Goal: Information Seeking & Learning: Learn about a topic

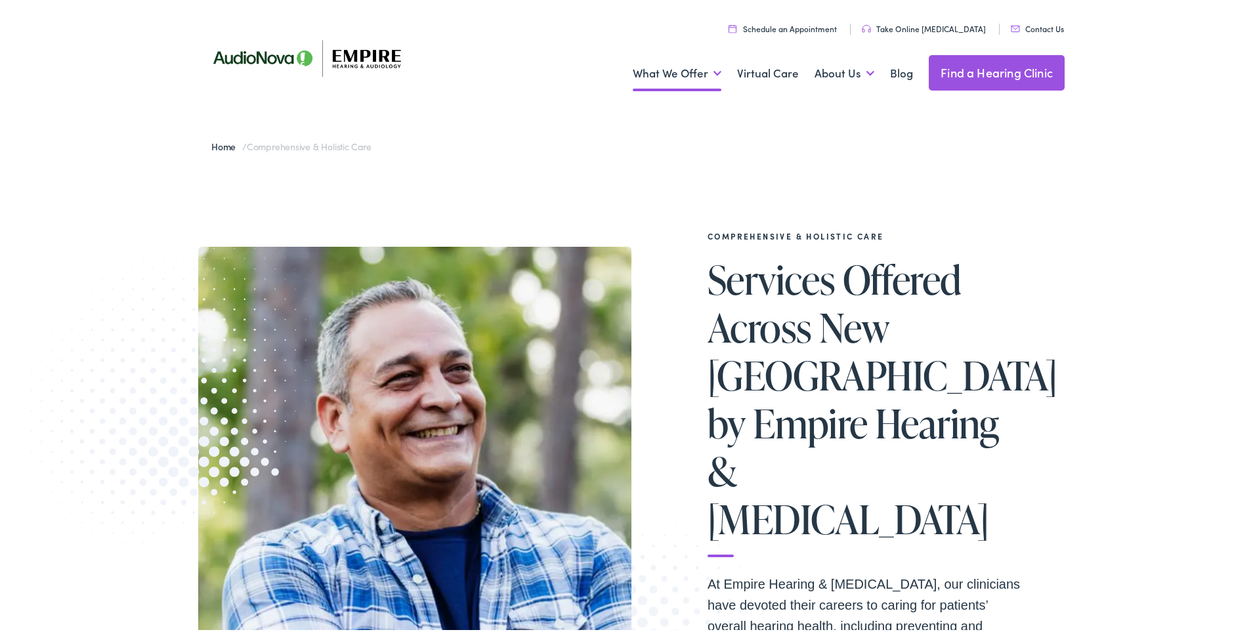
click at [981, 64] on link "Find a Hearing Clinic" at bounding box center [996, 69] width 136 height 35
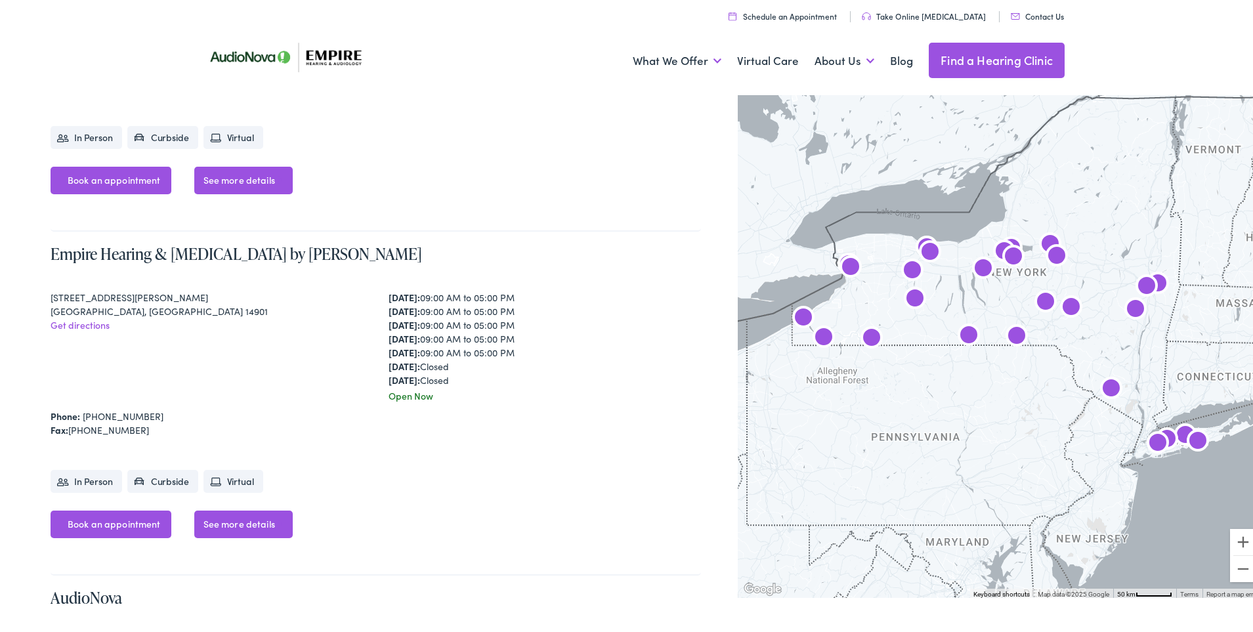
scroll to position [3255, 0]
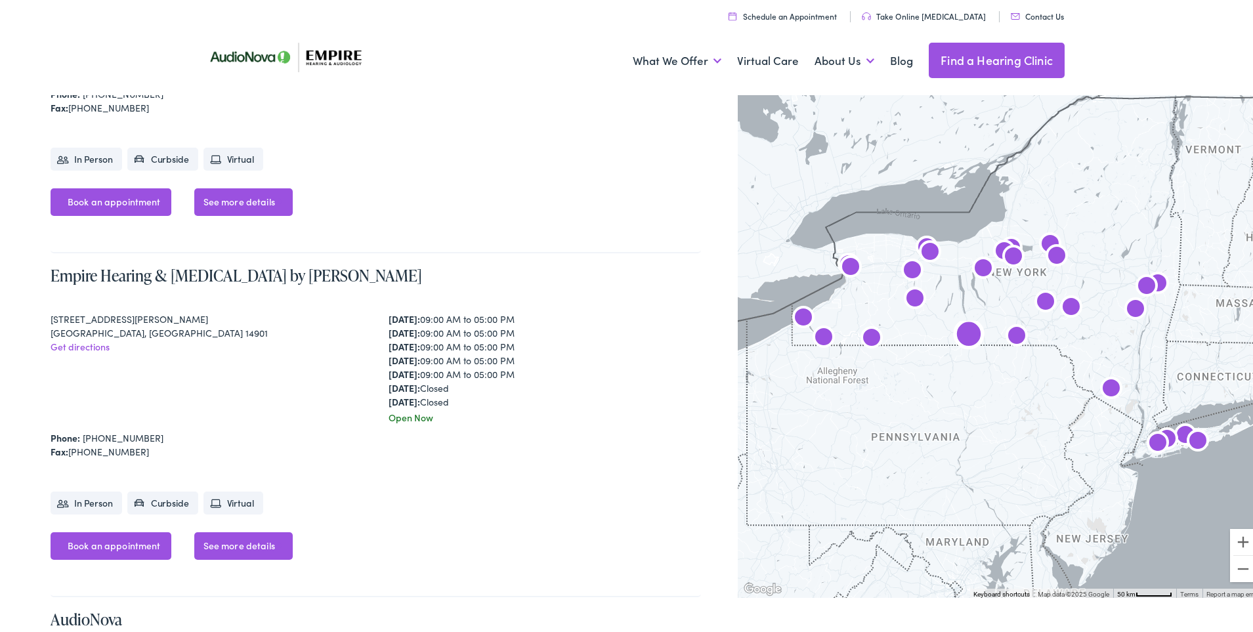
click at [227, 538] on link "See more details" at bounding box center [243, 544] width 98 height 28
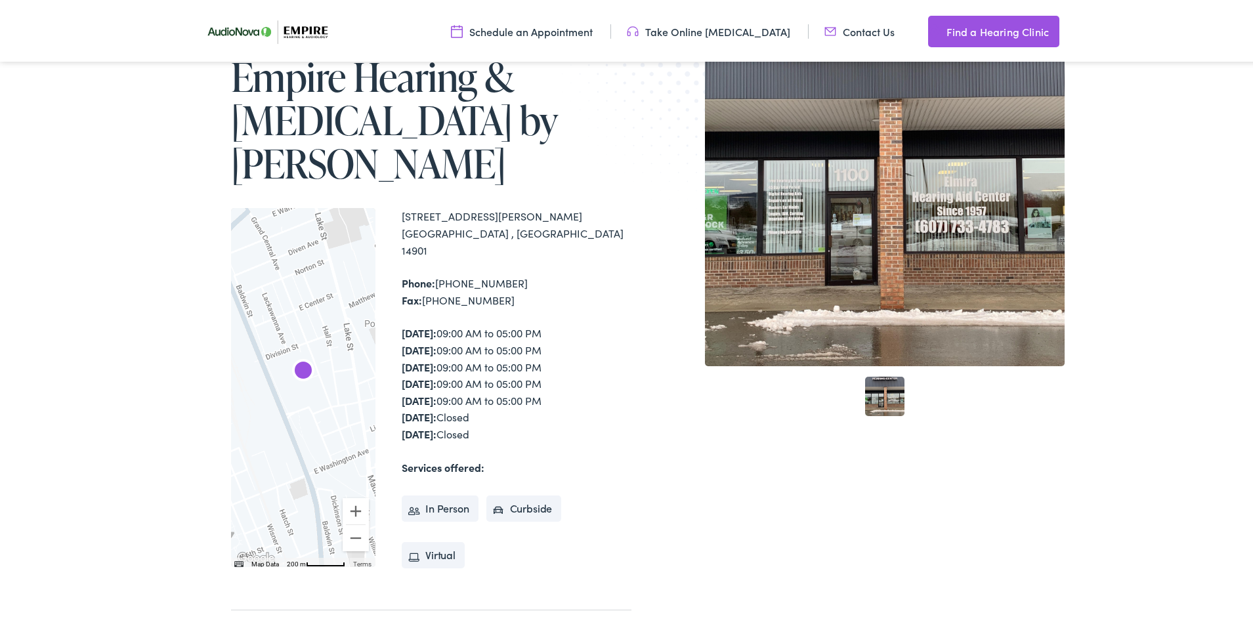
scroll to position [173, 0]
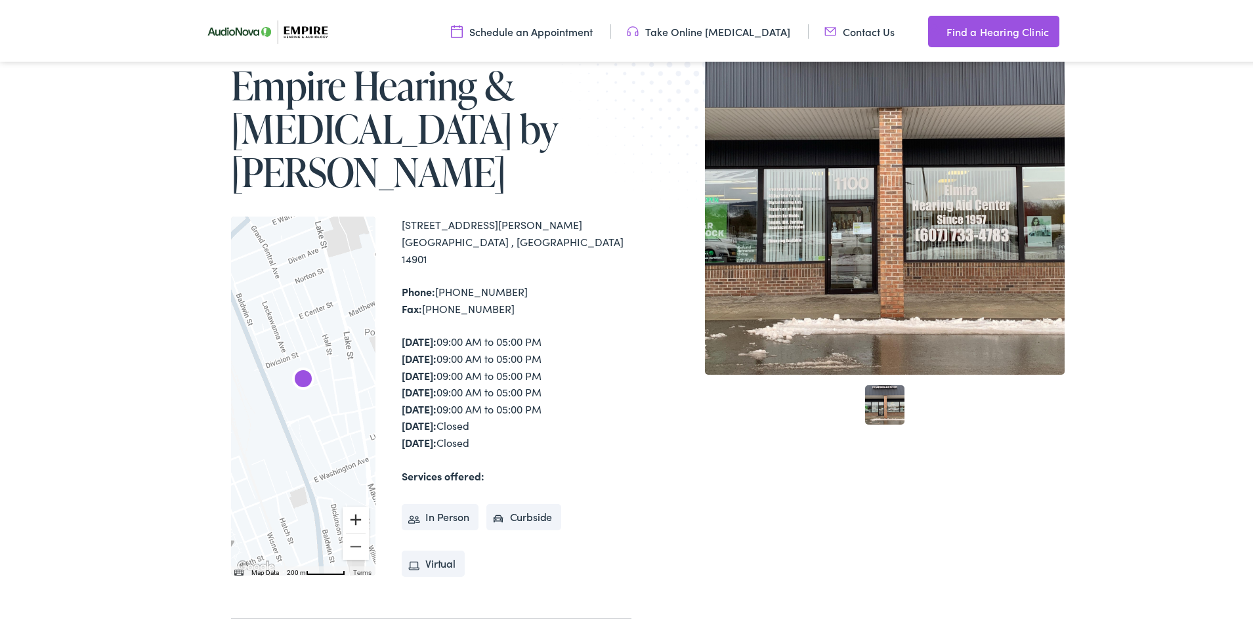
click at [348, 504] on button "Zoom in" at bounding box center [356, 517] width 26 height 26
drag, startPoint x: 296, startPoint y: 285, endPoint x: 320, endPoint y: 262, distance: 32.5
click at [320, 262] on div at bounding box center [303, 393] width 144 height 359
click at [351, 504] on button "Zoom in" at bounding box center [356, 517] width 26 height 26
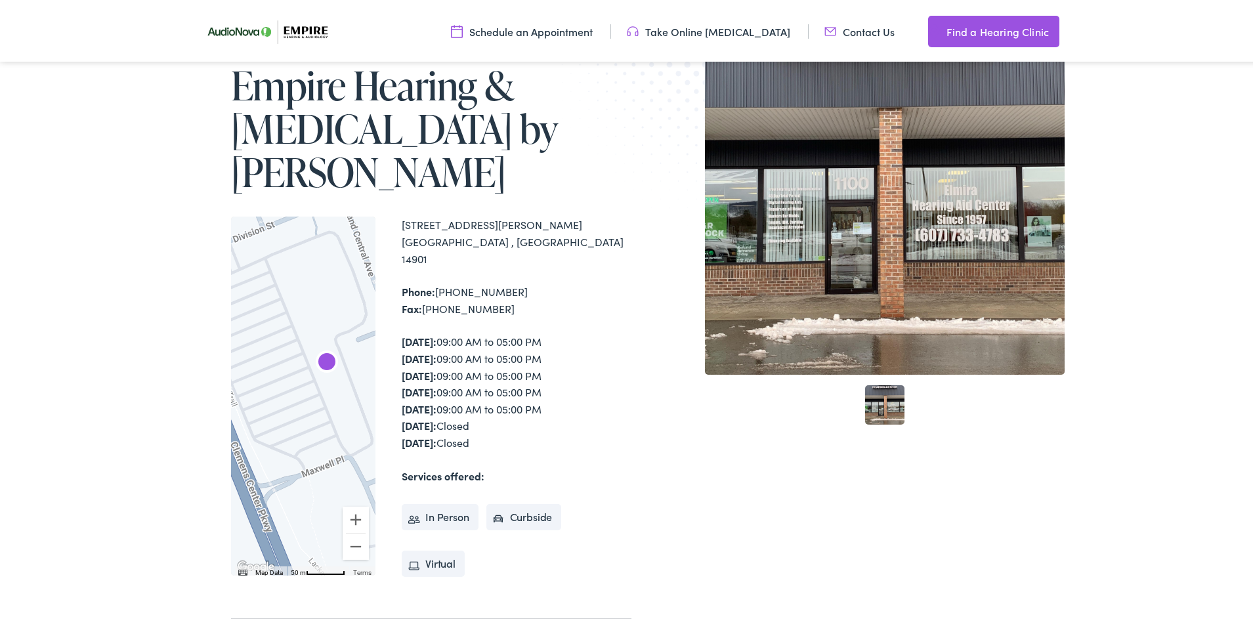
drag, startPoint x: 326, startPoint y: 234, endPoint x: 307, endPoint y: 261, distance: 33.5
click at [306, 261] on div at bounding box center [303, 393] width 144 height 359
click at [349, 504] on button "Zoom in" at bounding box center [356, 517] width 26 height 26
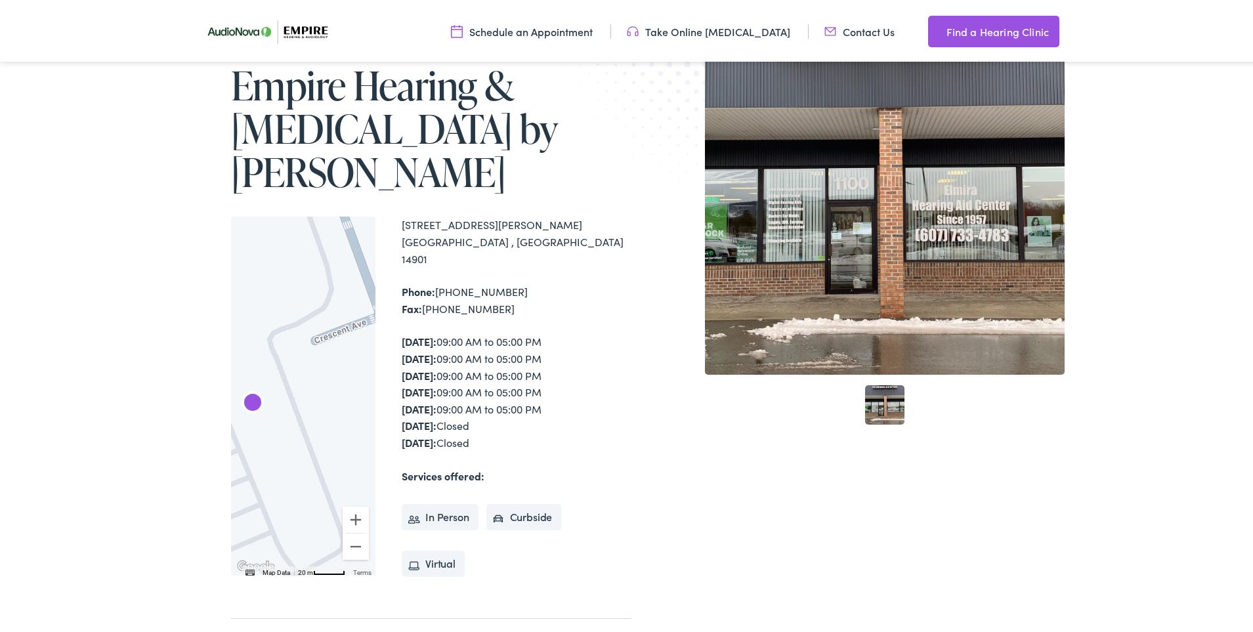
drag, startPoint x: 321, startPoint y: 331, endPoint x: 218, endPoint y: 321, distance: 103.5
click at [218, 366] on div "Home / Locations / Empire Hearing & Audiology by AudioNova Empire Hearing & Aud…" at bounding box center [414, 355] width 433 height 687
drag, startPoint x: 222, startPoint y: 247, endPoint x: 259, endPoint y: 377, distance: 134.2
click at [259, 377] on div "Home / Locations / Empire Hearing & Audiology by AudioNova Empire Hearing & Aud…" at bounding box center [414, 355] width 433 height 687
drag, startPoint x: 270, startPoint y: 354, endPoint x: 276, endPoint y: 389, distance: 35.8
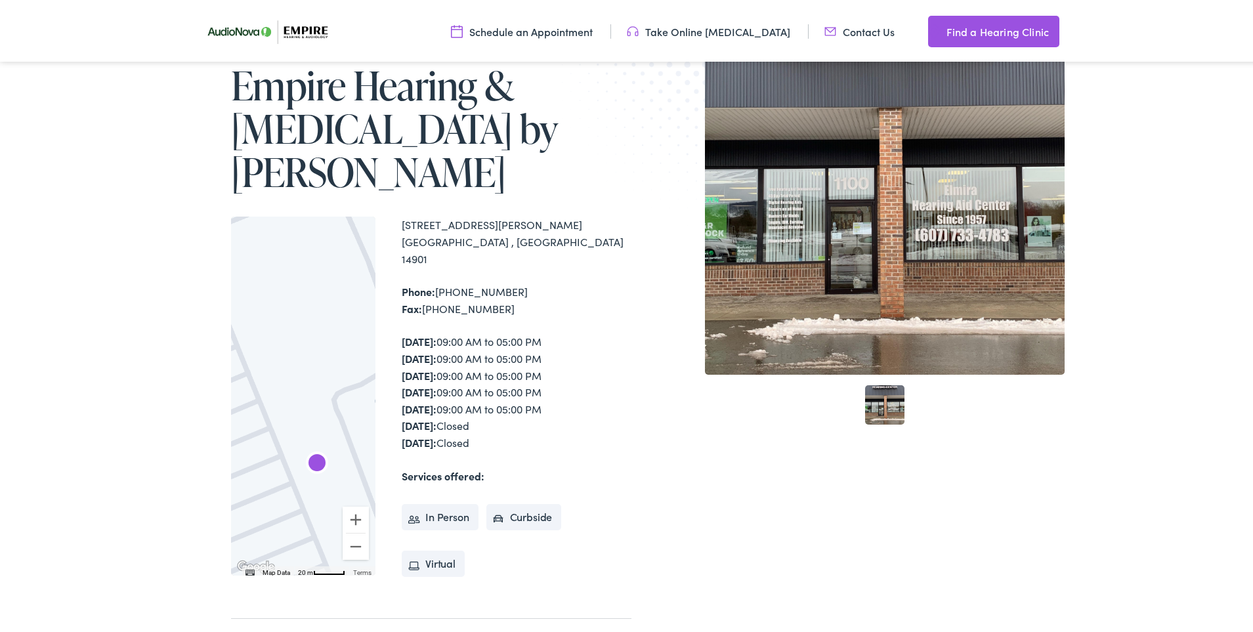
click at [336, 484] on div at bounding box center [303, 393] width 144 height 359
drag, startPoint x: 277, startPoint y: 312, endPoint x: 310, endPoint y: 426, distance: 118.2
click at [301, 426] on div at bounding box center [303, 393] width 144 height 359
click at [283, 392] on div at bounding box center [303, 393] width 144 height 359
drag, startPoint x: 289, startPoint y: 408, endPoint x: 352, endPoint y: 377, distance: 69.8
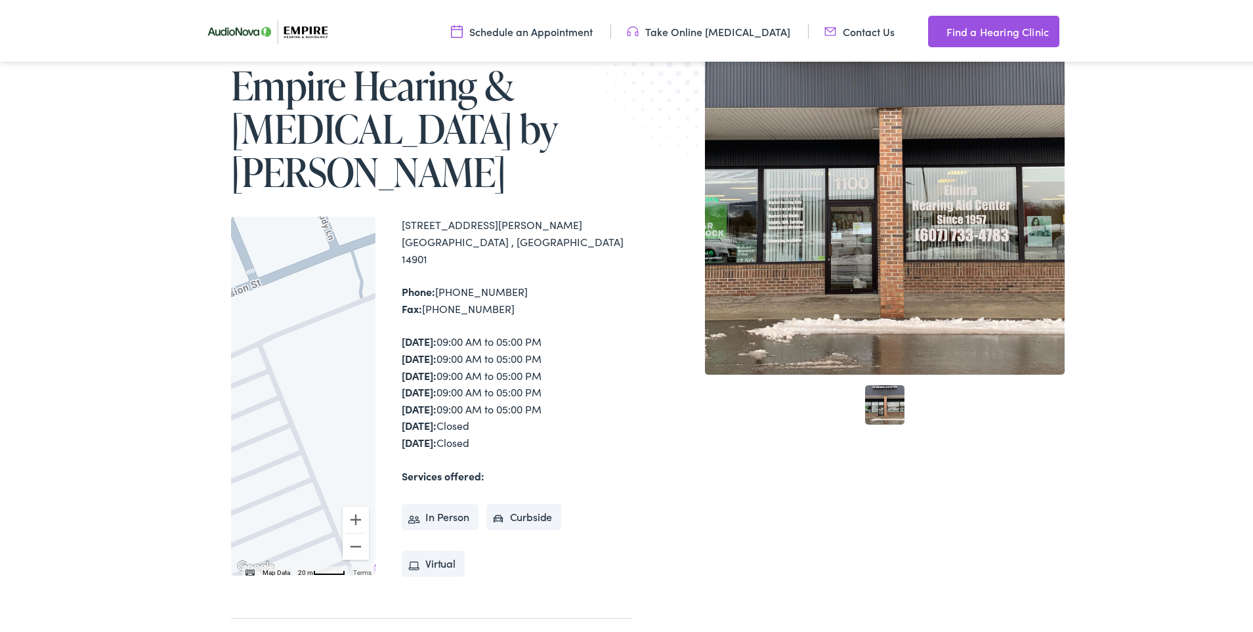
click at [347, 375] on div at bounding box center [303, 393] width 144 height 359
drag, startPoint x: 199, startPoint y: 383, endPoint x: 216, endPoint y: 384, distance: 16.4
click at [206, 383] on div "Home / Locations / Empire Hearing & Audiology by AudioNova Empire Hearing & Aud…" at bounding box center [631, 356] width 1262 height 818
drag, startPoint x: 255, startPoint y: 369, endPoint x: 180, endPoint y: 389, distance: 77.5
click at [211, 398] on div "Home / Locations / Empire Hearing & Audiology by AudioNova Empire Hearing & Aud…" at bounding box center [414, 355] width 433 height 687
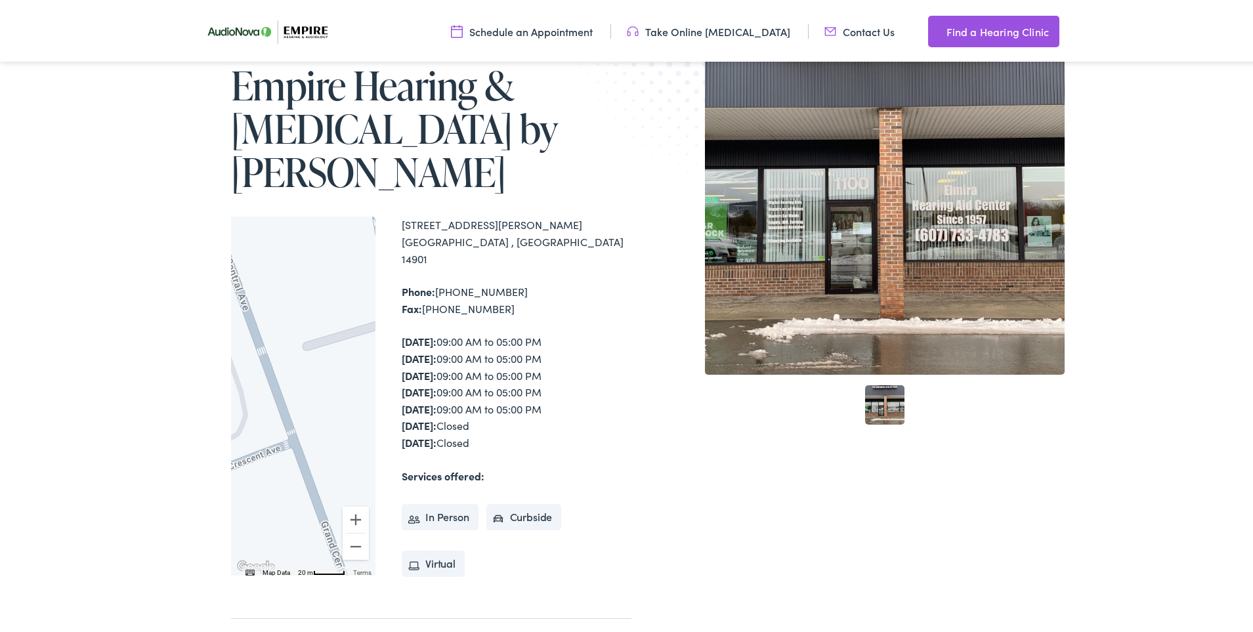
drag, startPoint x: 297, startPoint y: 400, endPoint x: 125, endPoint y: 340, distance: 181.4
click at [125, 340] on div "Home / Locations / Empire Hearing & Audiology by AudioNova Empire Hearing & Aud…" at bounding box center [631, 356] width 1262 height 818
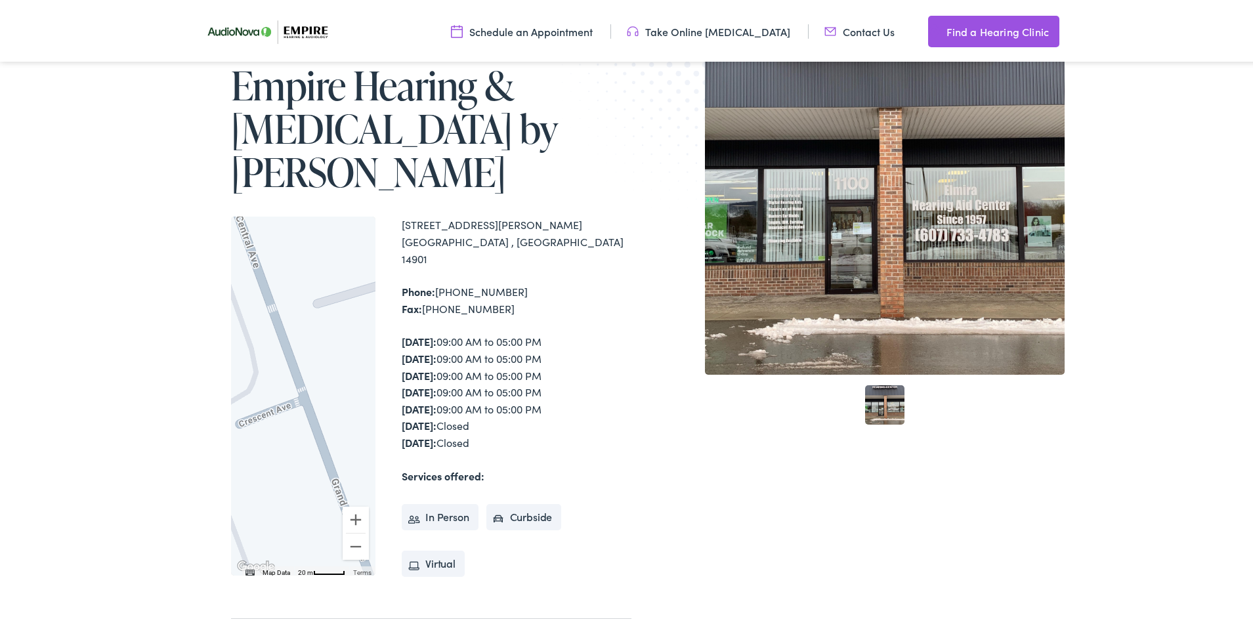
drag, startPoint x: 265, startPoint y: 480, endPoint x: 320, endPoint y: 449, distance: 62.6
click at [302, 442] on div at bounding box center [303, 393] width 144 height 359
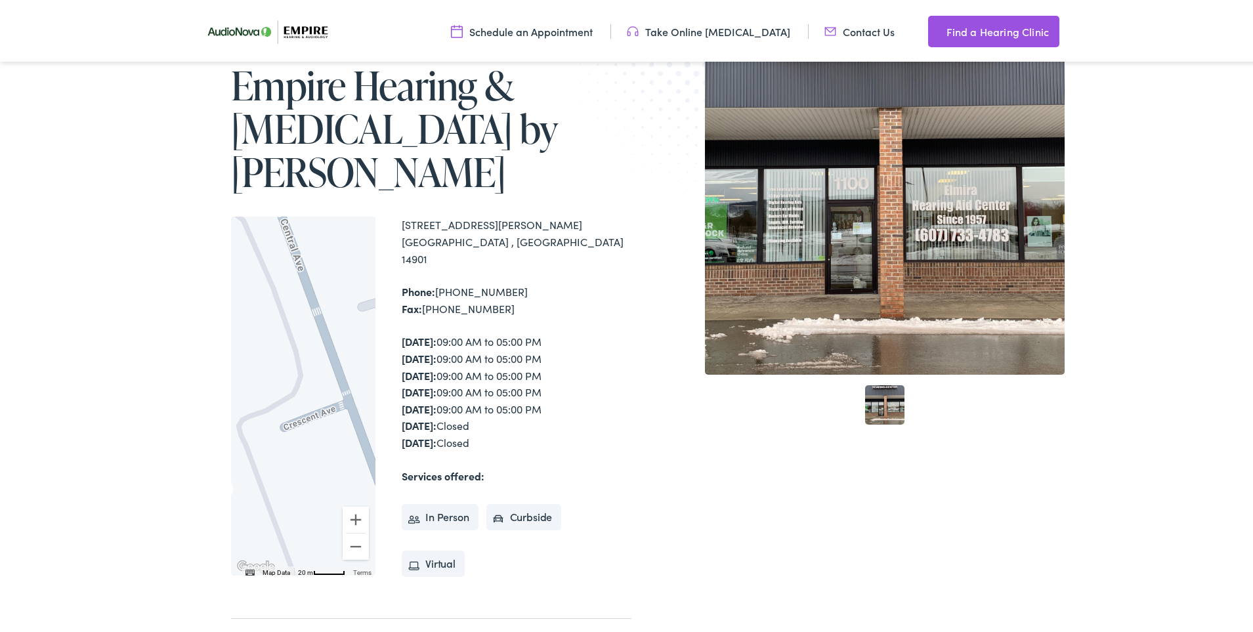
drag, startPoint x: 274, startPoint y: 463, endPoint x: 242, endPoint y: 421, distance: 52.9
click at [242, 423] on div at bounding box center [303, 393] width 144 height 359
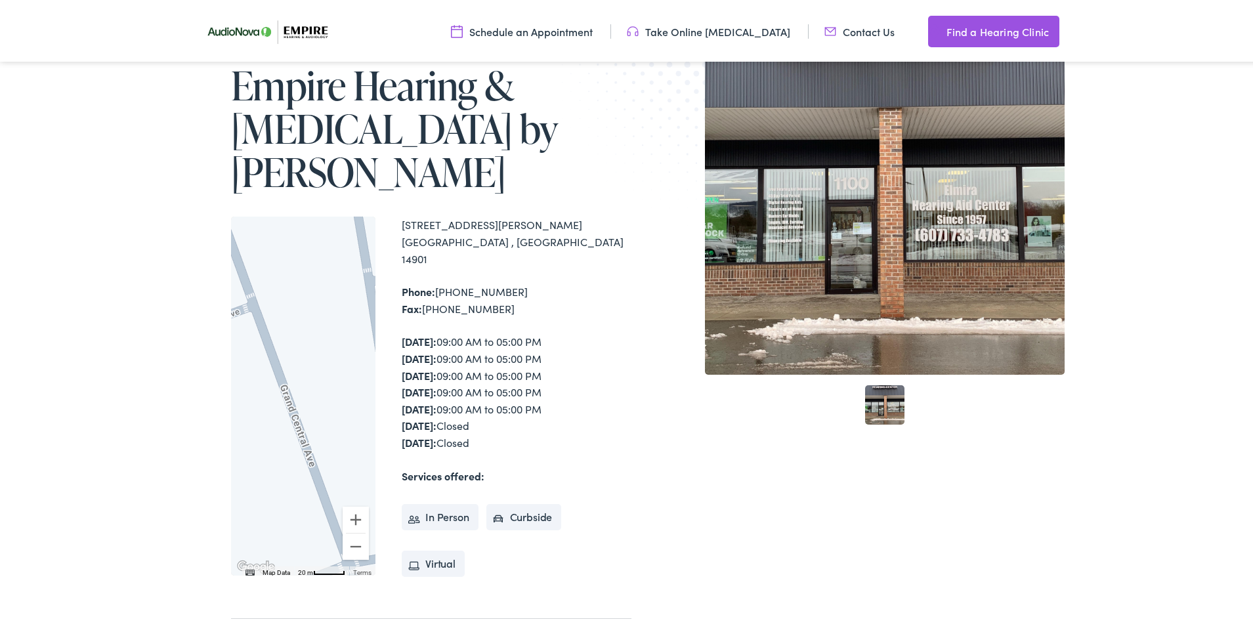
drag, startPoint x: 283, startPoint y: 498, endPoint x: 258, endPoint y: 449, distance: 54.9
click at [248, 449] on div at bounding box center [303, 393] width 144 height 359
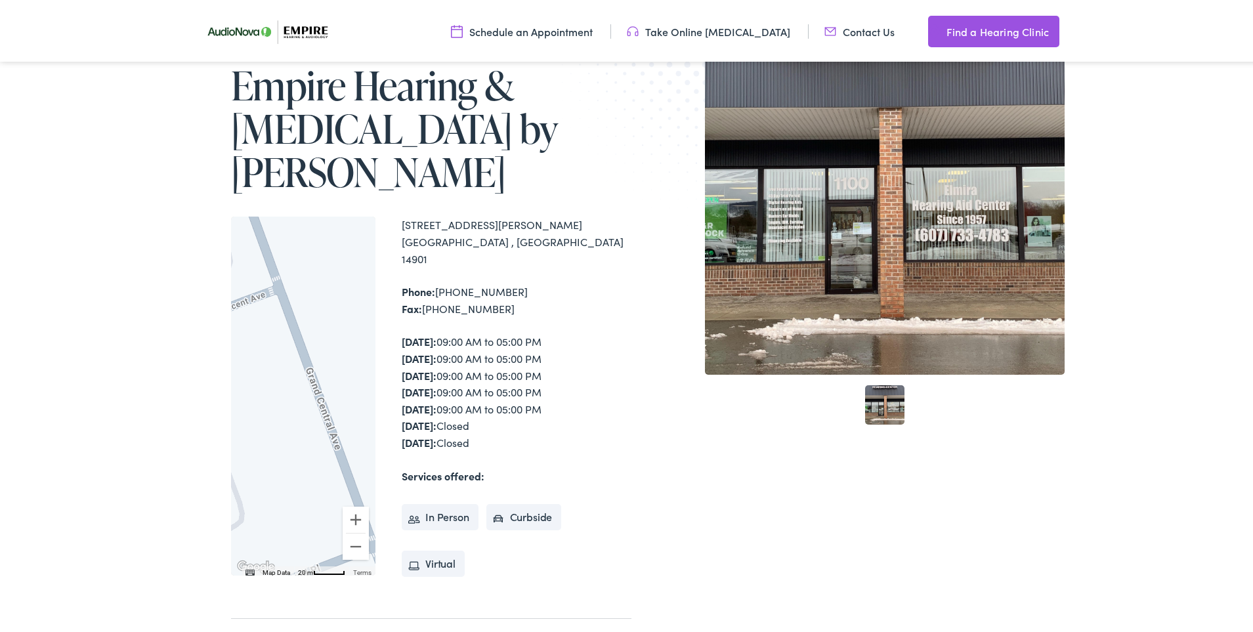
drag, startPoint x: 295, startPoint y: 509, endPoint x: 290, endPoint y: 437, distance: 71.7
click at [274, 432] on div "Map Data Map data ©2025 Google Map data ©2025 Google 20 m Click to toggle betwe…" at bounding box center [303, 393] width 144 height 359
drag, startPoint x: 287, startPoint y: 418, endPoint x: 436, endPoint y: 415, distance: 149.0
click at [435, 415] on div "← Move left → Move right ↑ Move up ↓ Move down + Zoom in - Zoom out Home Jump l…" at bounding box center [431, 393] width 400 height 359
drag, startPoint x: 354, startPoint y: 360, endPoint x: 342, endPoint y: 299, distance: 62.2
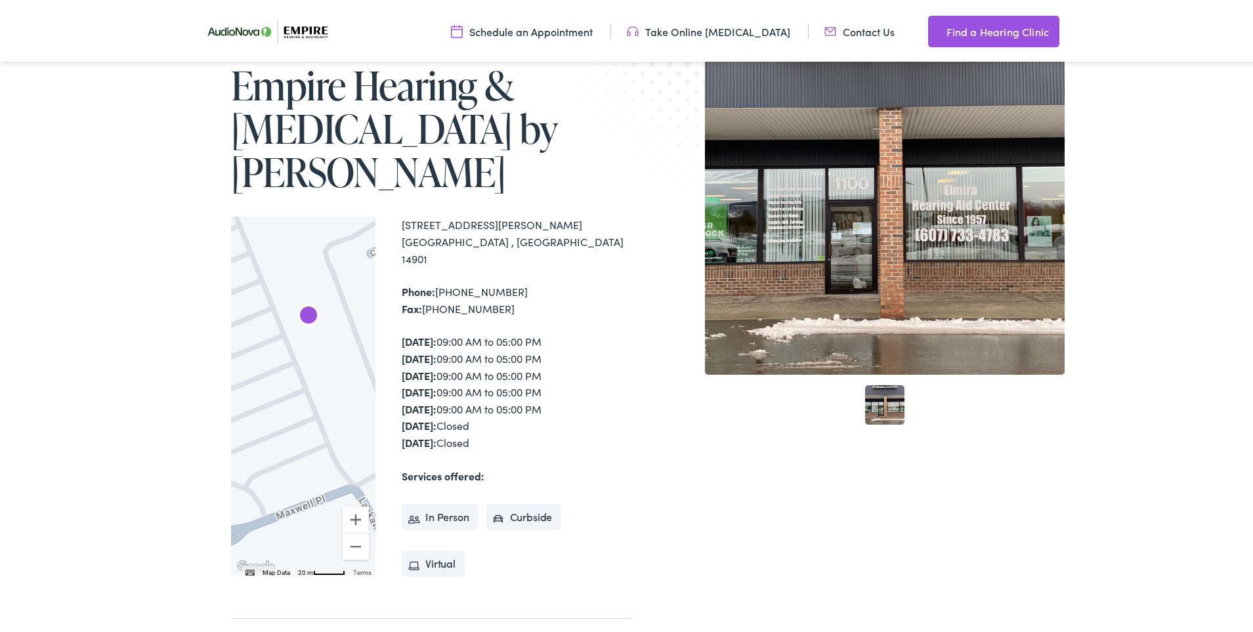
click at [342, 299] on div at bounding box center [303, 393] width 144 height 359
click at [351, 531] on button "Zoom out" at bounding box center [356, 544] width 26 height 26
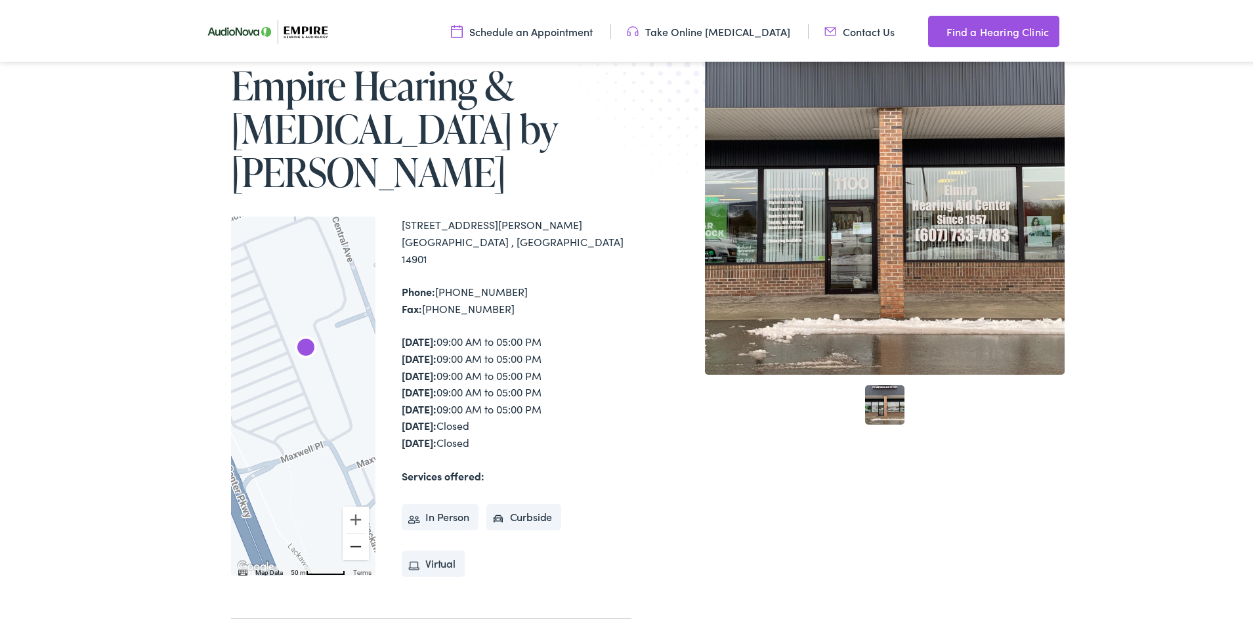
click at [351, 531] on button "Zoom out" at bounding box center [356, 544] width 26 height 26
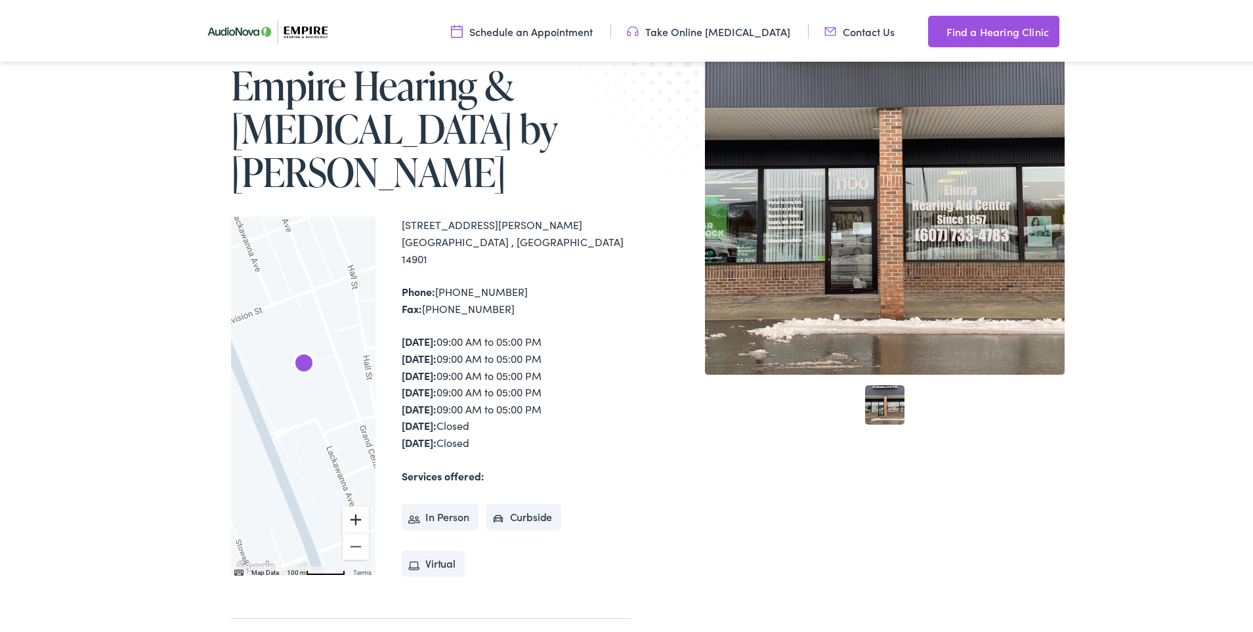
click at [348, 504] on button "Zoom in" at bounding box center [356, 517] width 26 height 26
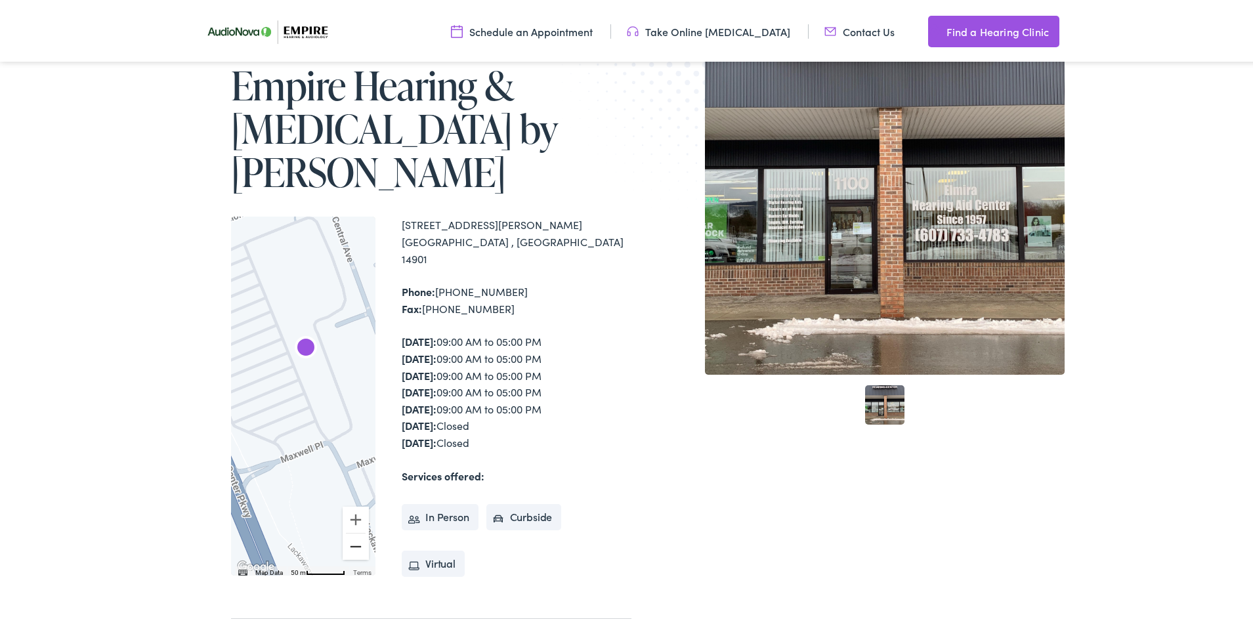
click at [347, 531] on button "Zoom out" at bounding box center [356, 544] width 26 height 26
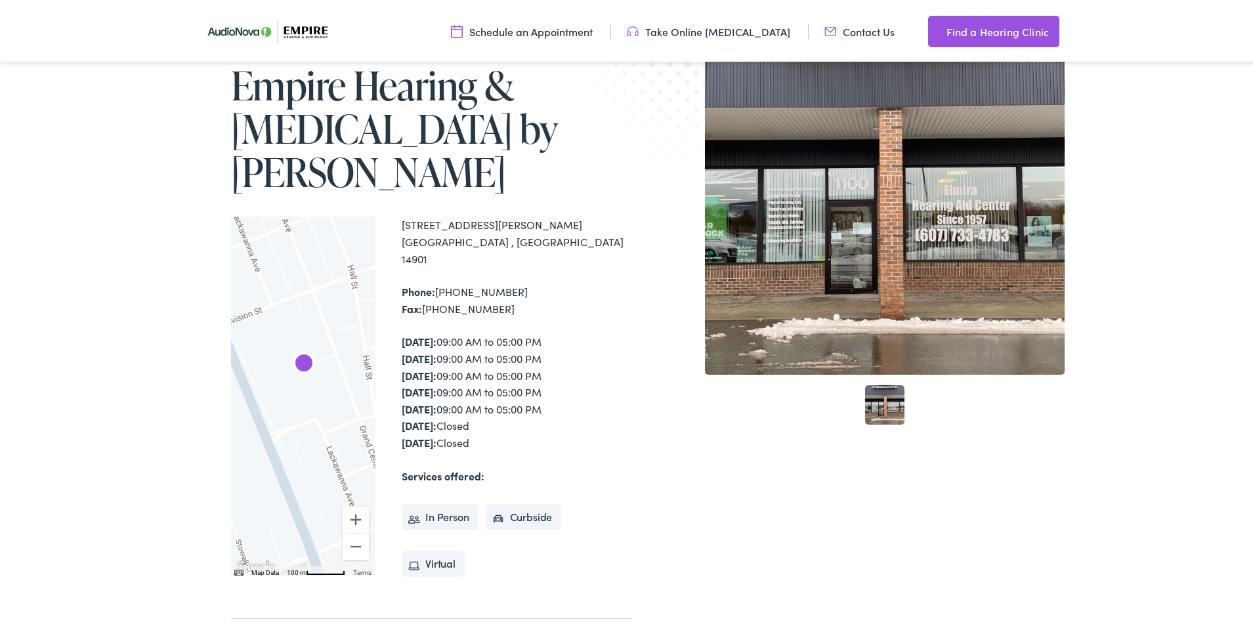
click at [880, 404] on link "1" at bounding box center [884, 402] width 39 height 39
click at [860, 306] on div at bounding box center [885, 192] width 360 height 360
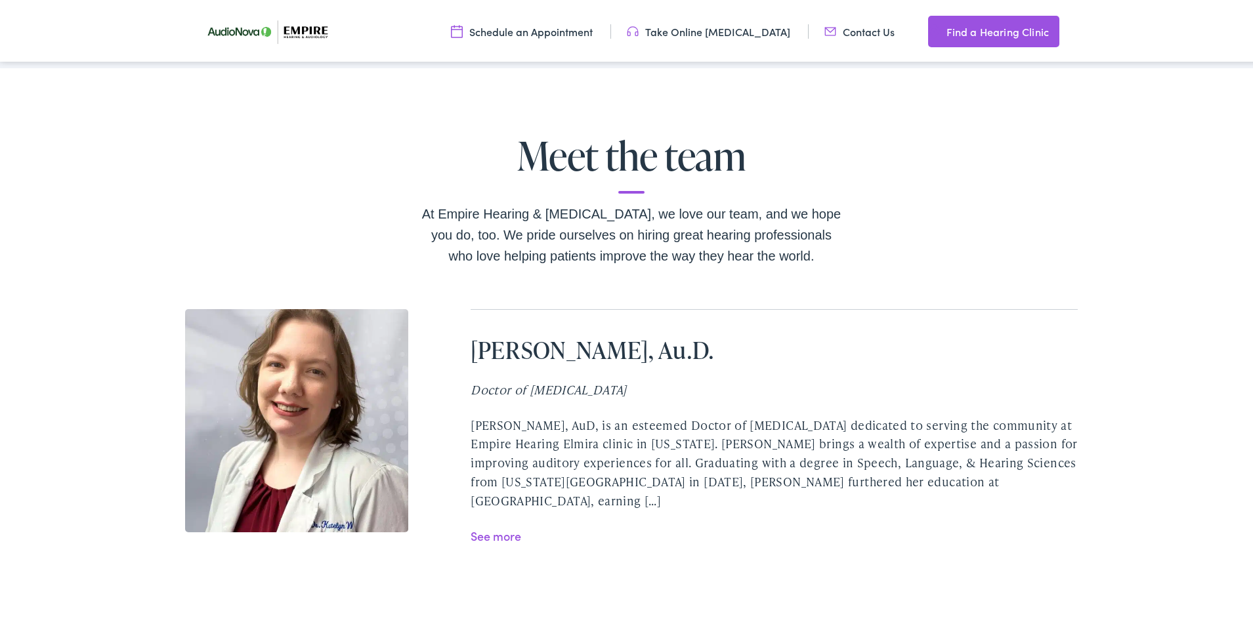
scroll to position [2453, 0]
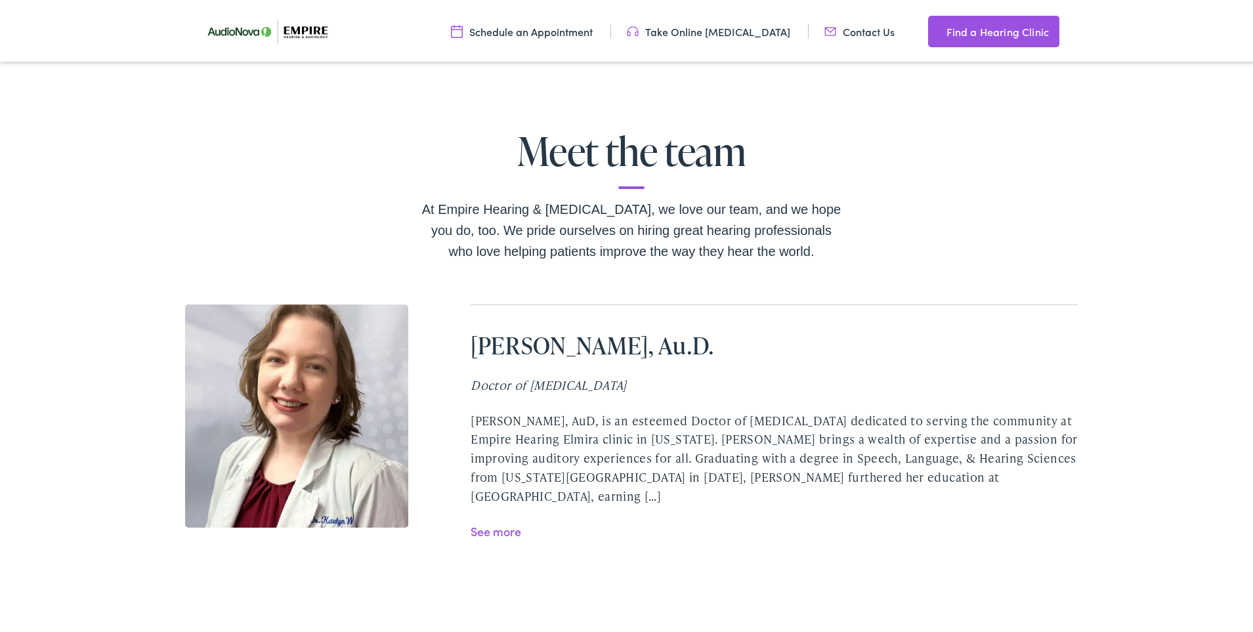
click at [488, 520] on link "See more" at bounding box center [495, 528] width 51 height 16
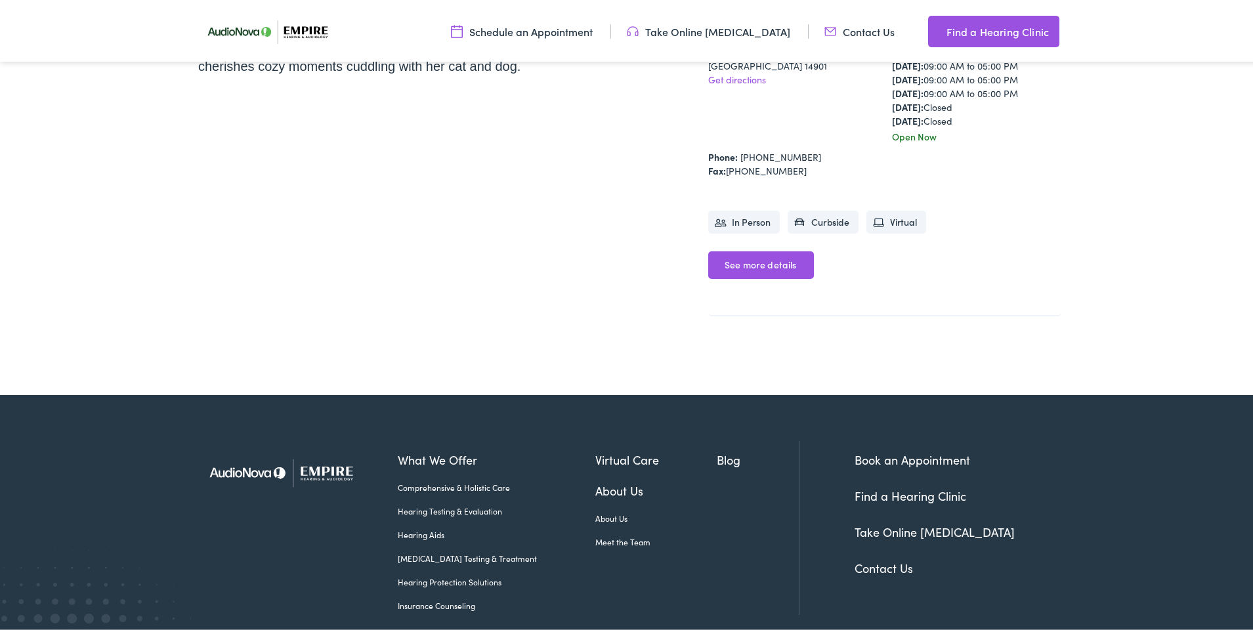
scroll to position [543, 0]
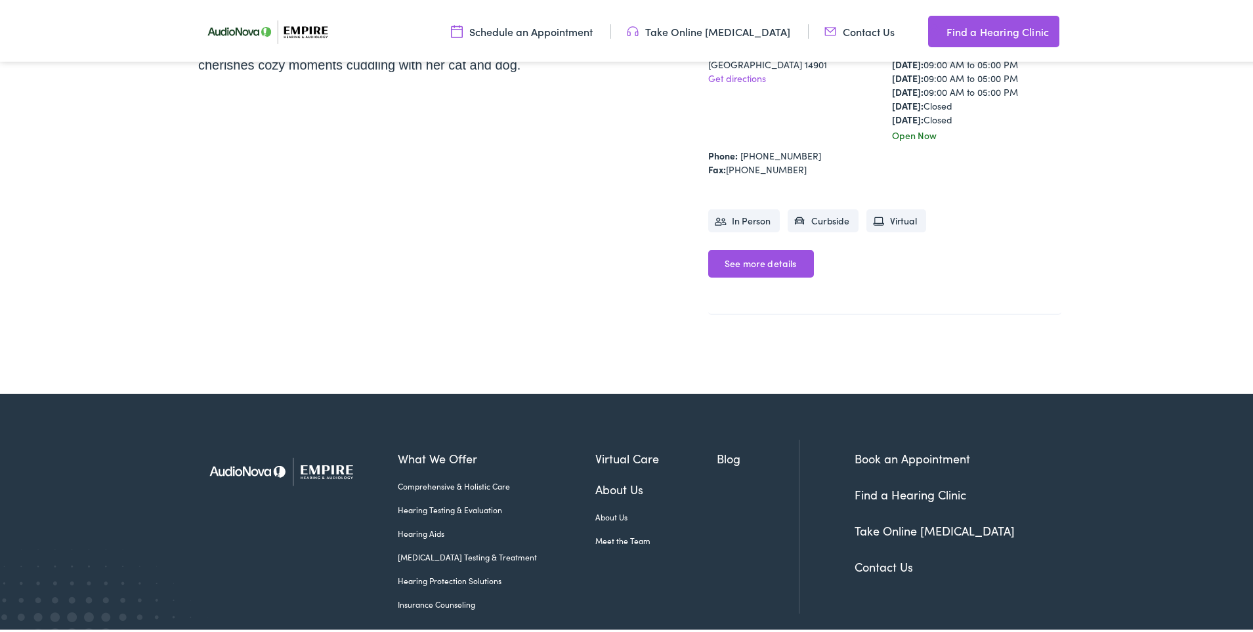
click at [752, 247] on link "See more details" at bounding box center [761, 261] width 106 height 28
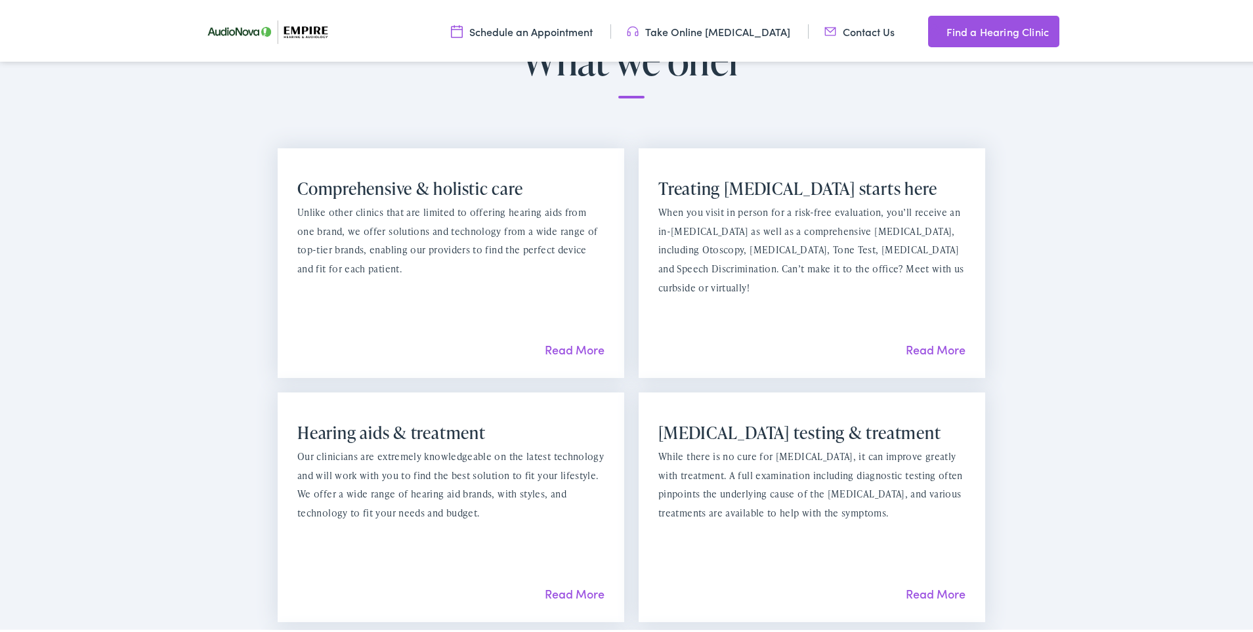
scroll to position [974, 0]
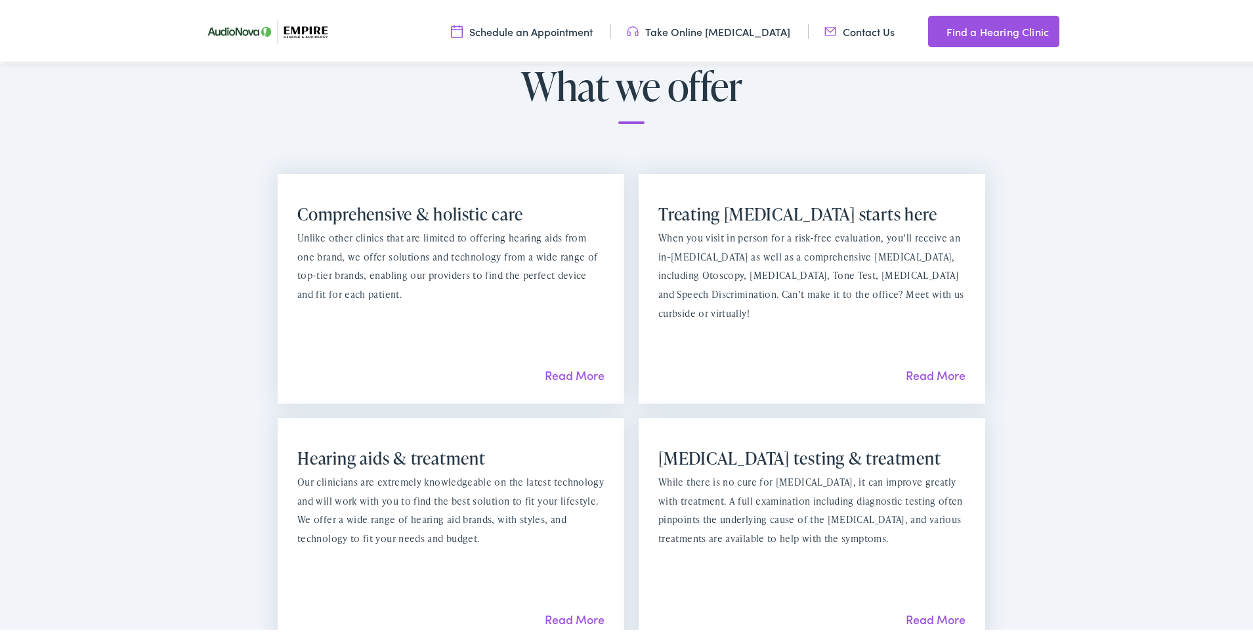
click at [923, 364] on link "Read More" at bounding box center [935, 372] width 60 height 16
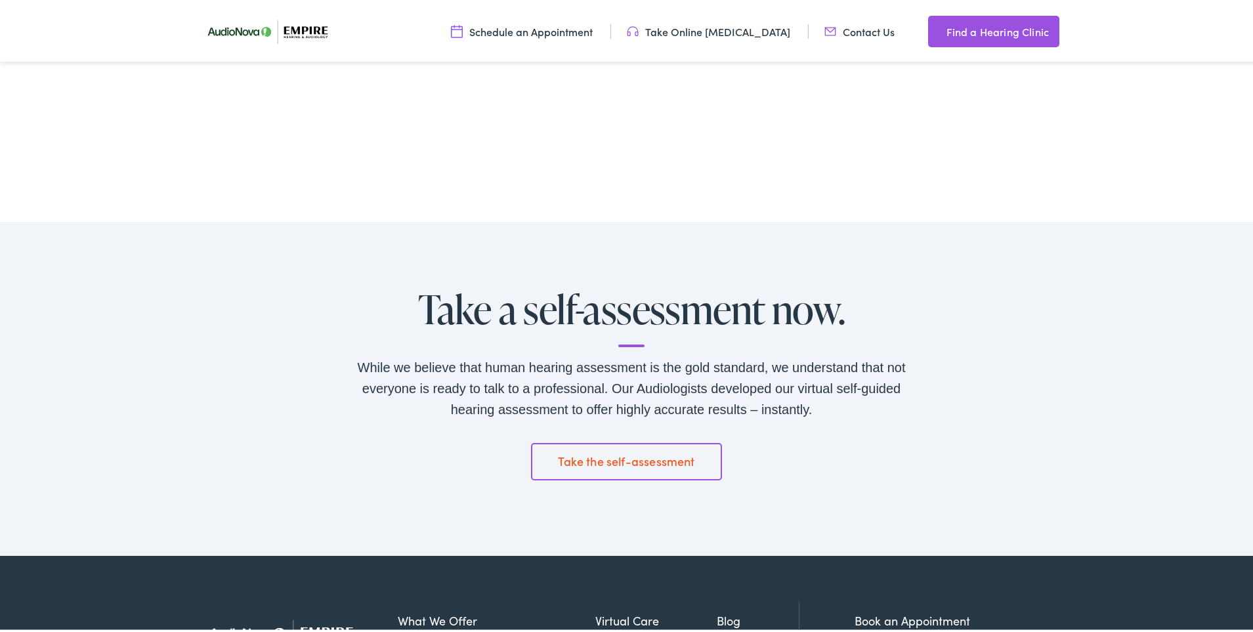
scroll to position [1992, 0]
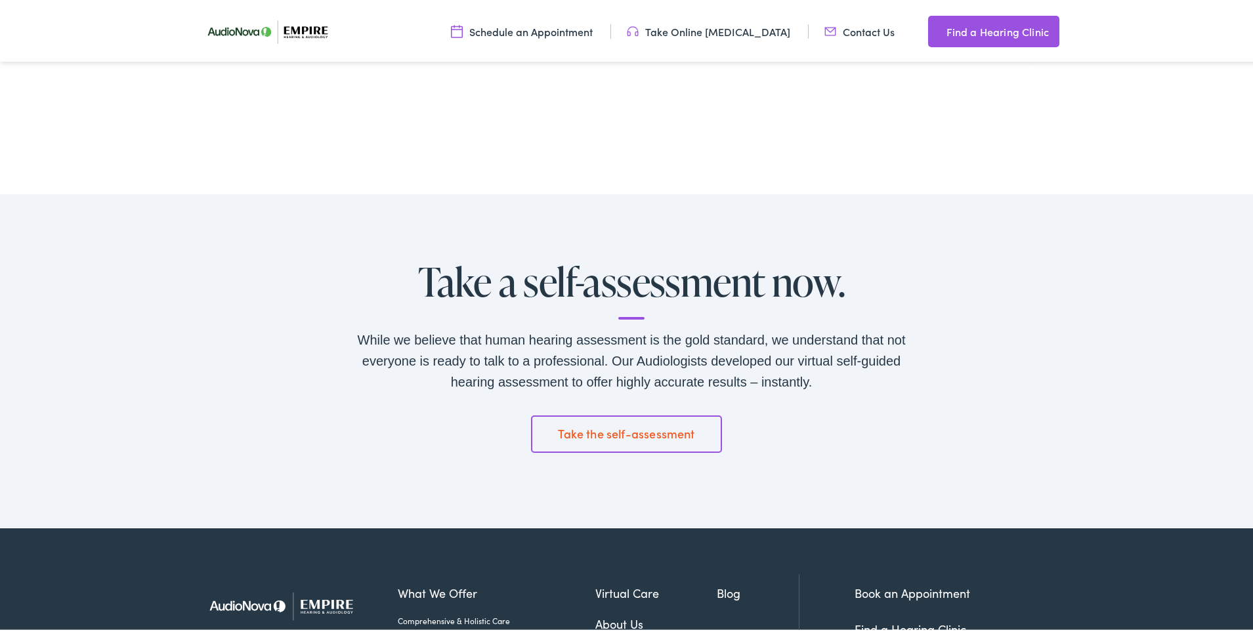
click at [624, 428] on link "Take the self-assessment" at bounding box center [627, 431] width 192 height 37
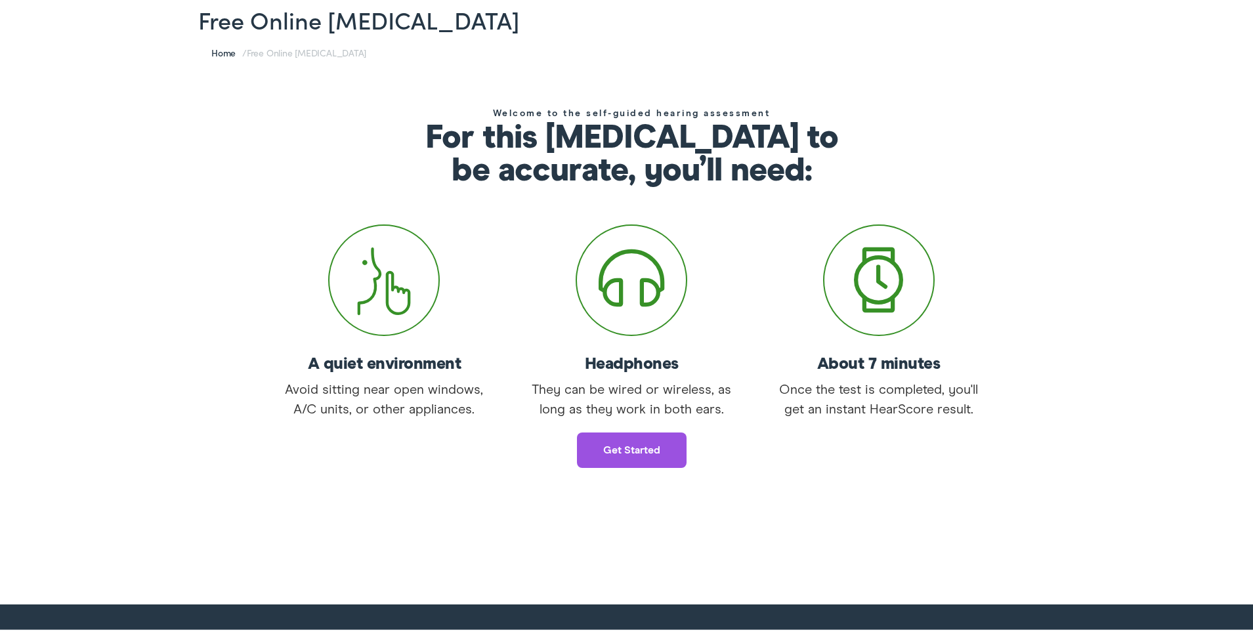
scroll to position [120, 0]
